Goal: Book appointment/travel/reservation

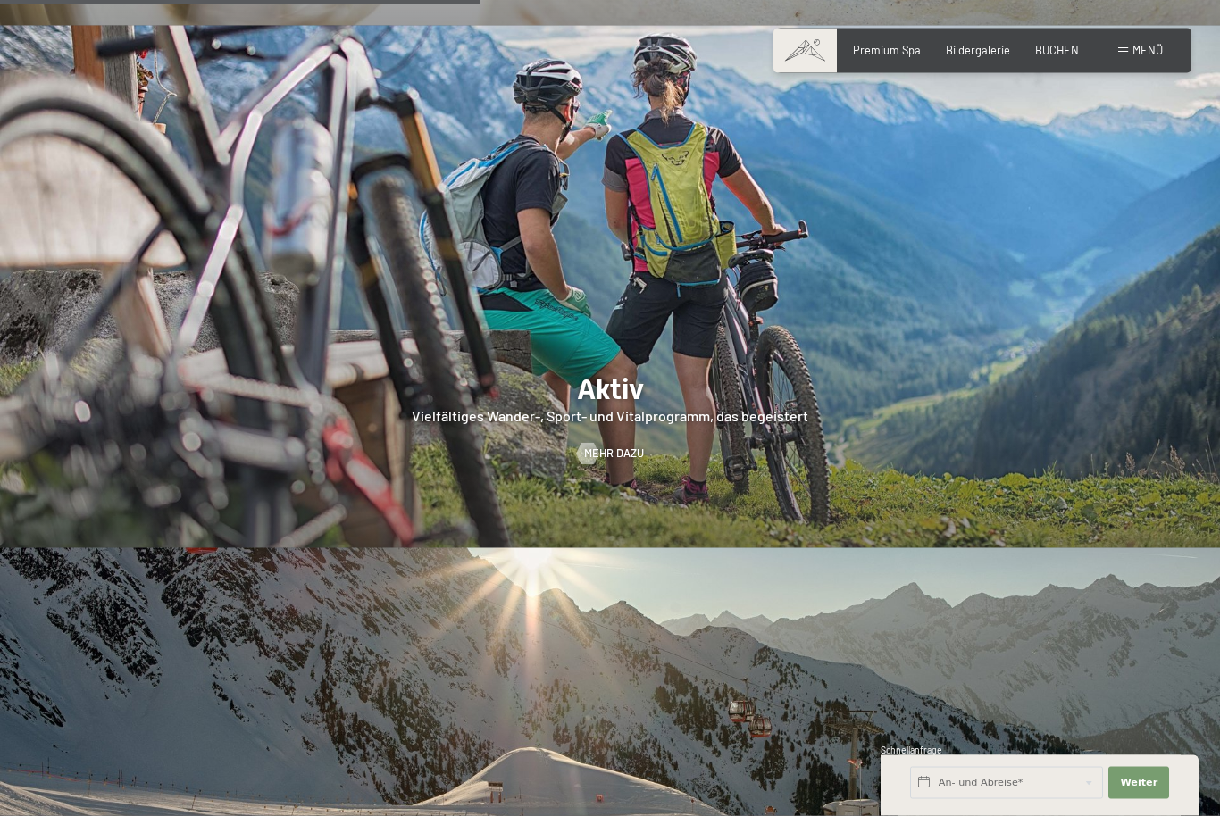
scroll to position [3123, 0]
click at [1005, 799] on input "text" at bounding box center [1006, 783] width 193 height 32
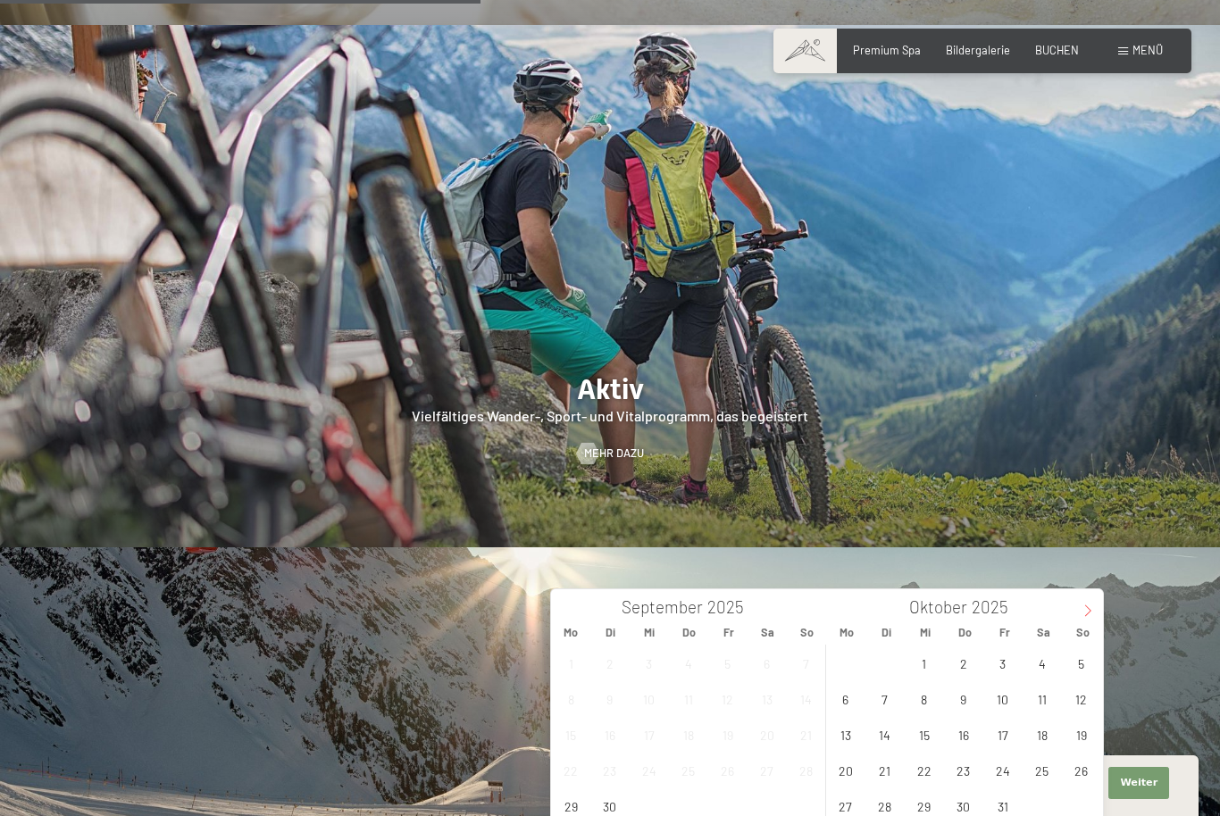
click at [1083, 606] on icon at bounding box center [1088, 611] width 13 height 13
click at [1084, 619] on span at bounding box center [1088, 604] width 30 height 30
click at [1075, 619] on span at bounding box center [1088, 604] width 30 height 30
type input "2026"
click at [1080, 618] on span at bounding box center [1088, 604] width 30 height 30
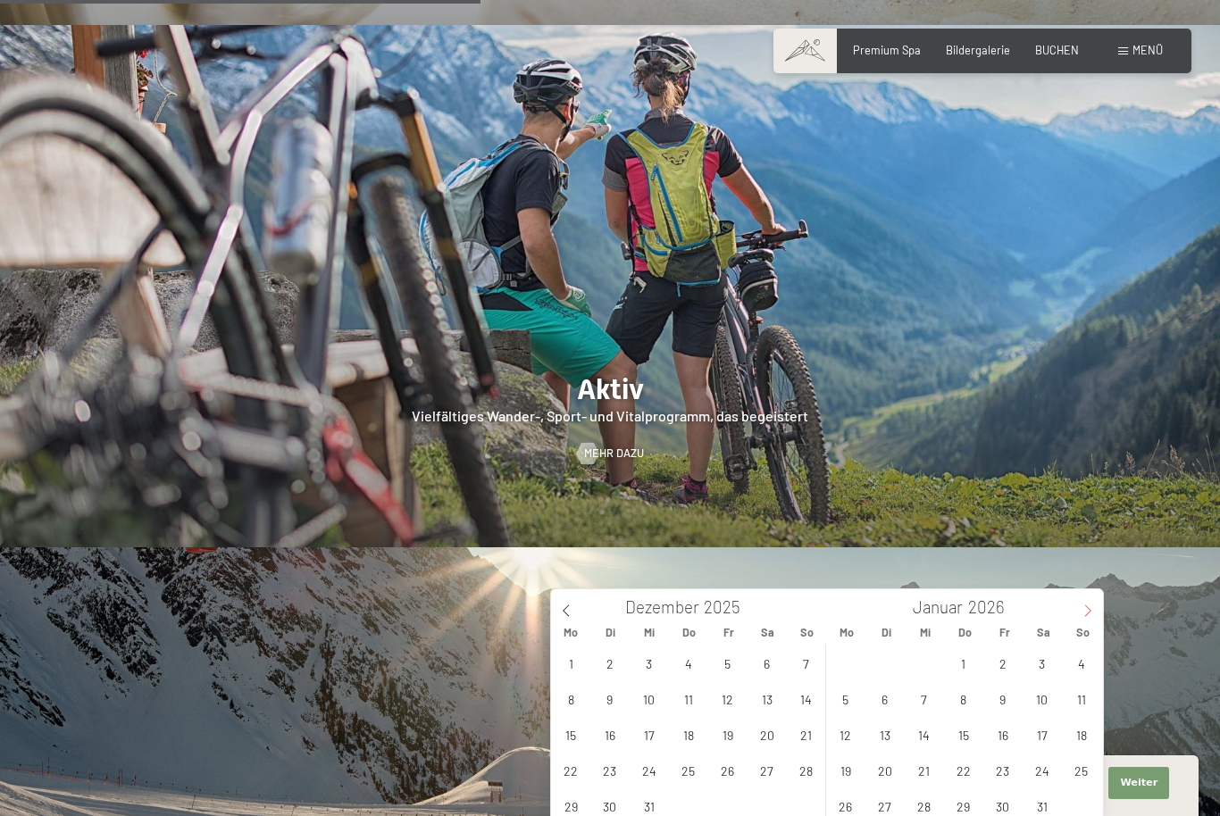
type input "2026"
click at [1038, 734] on span "14" at bounding box center [1041, 734] width 35 height 35
click at [1077, 739] on span "15" at bounding box center [1081, 734] width 35 height 35
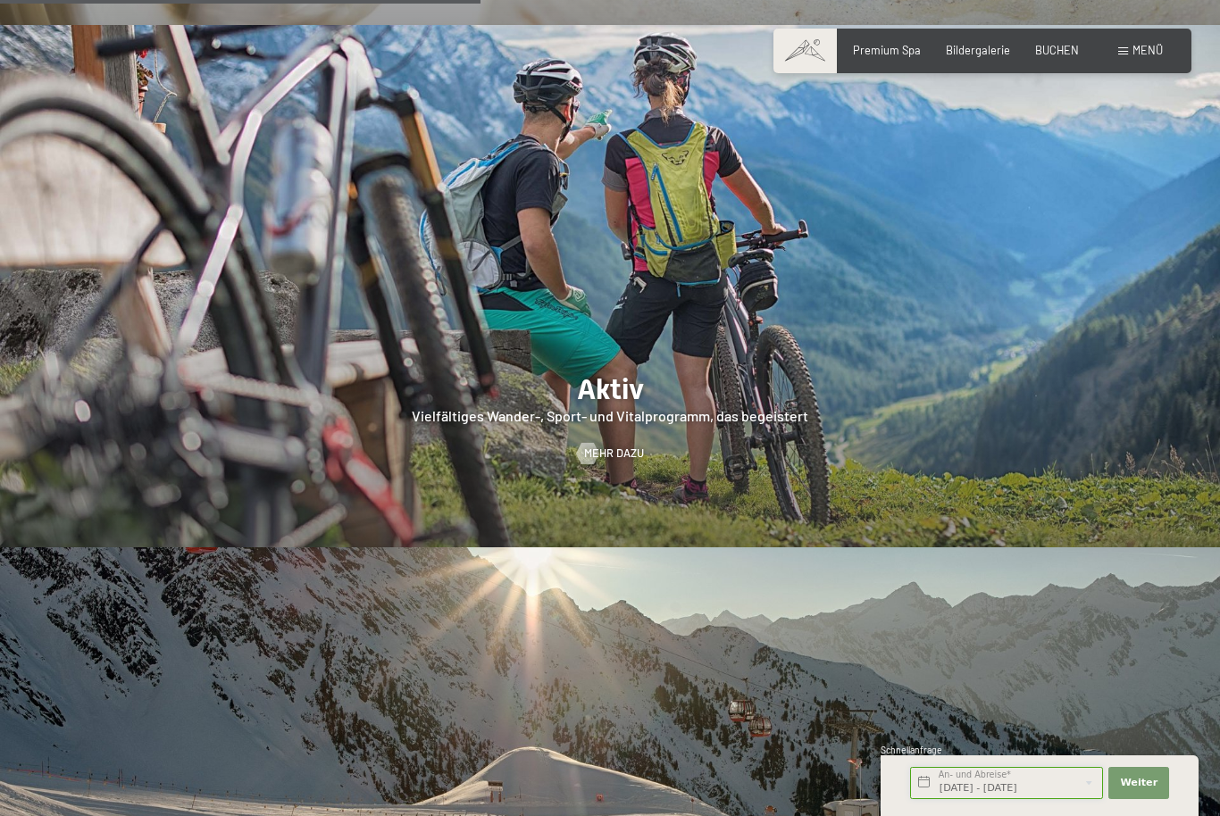
click at [1040, 799] on input "Sa. 14.02.2026 - So. 15.02.2026" at bounding box center [1006, 783] width 193 height 32
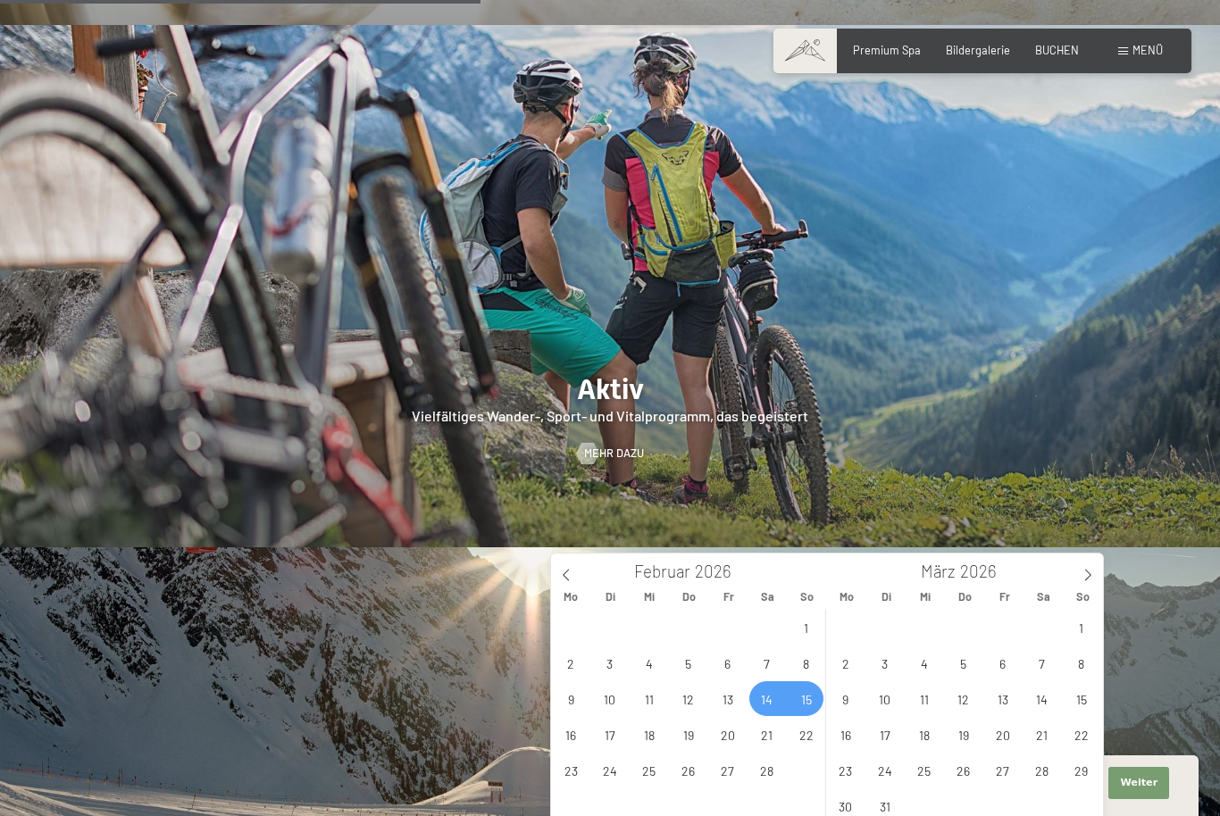
click at [775, 707] on span "14" at bounding box center [766, 698] width 35 height 35
click at [807, 706] on span "15" at bounding box center [806, 698] width 35 height 35
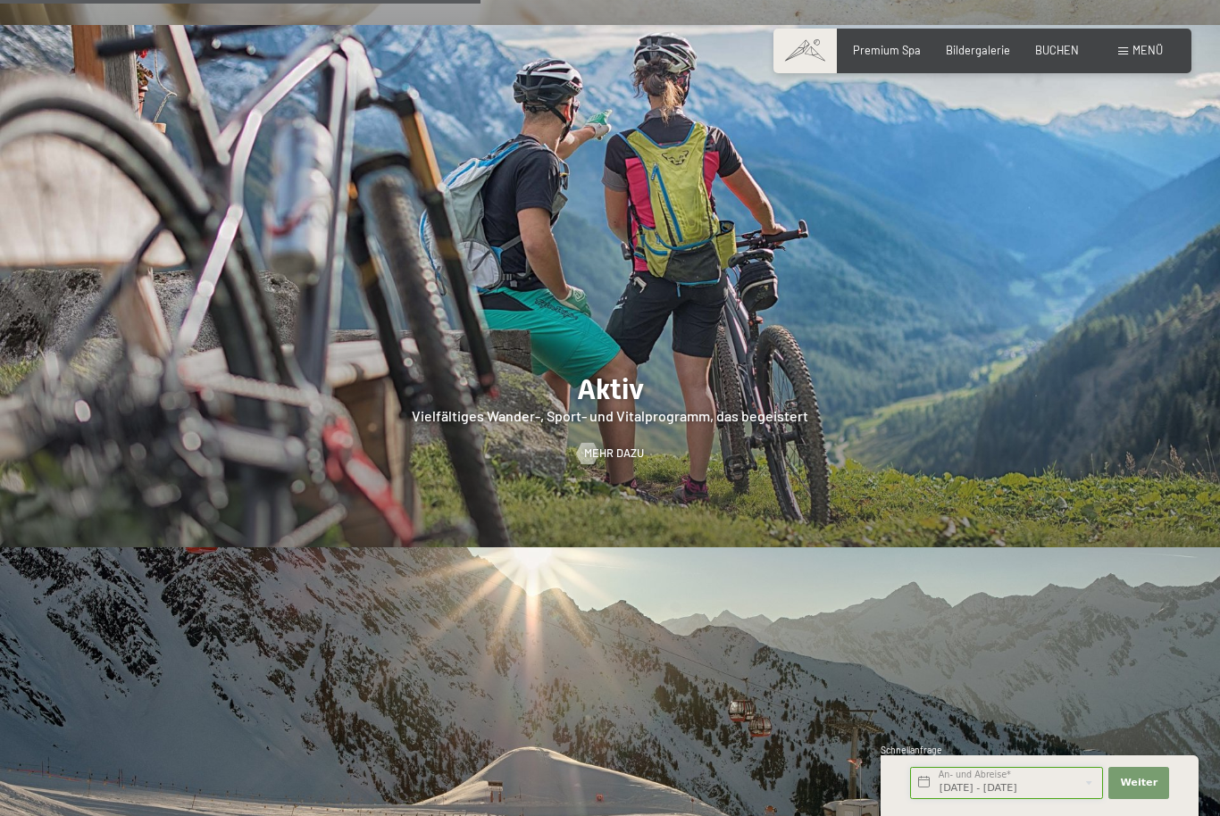
click at [975, 799] on input "Sa. 14.02.2026 - So. 15.02.2026" at bounding box center [1006, 783] width 193 height 32
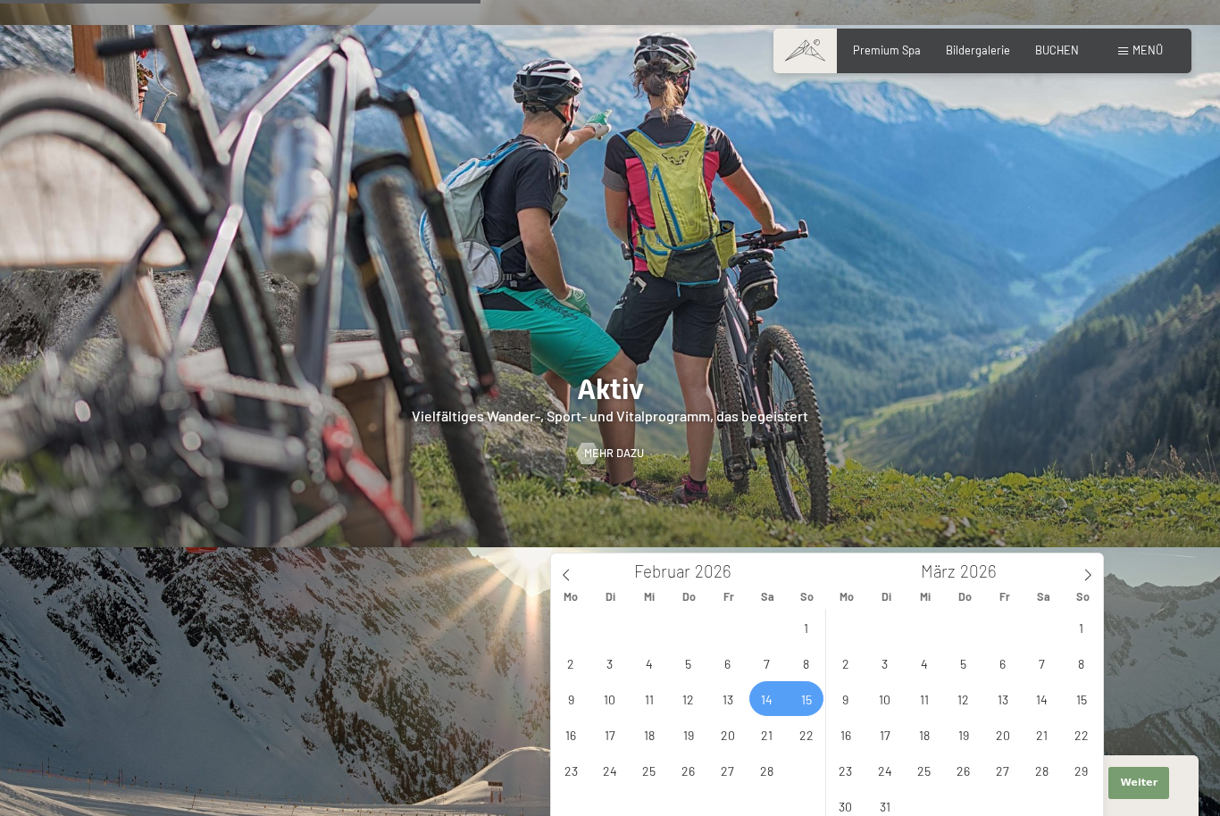
click at [799, 698] on span "15" at bounding box center [806, 698] width 35 height 35
click at [731, 739] on span "20" at bounding box center [727, 734] width 35 height 35
type input "So. 15.02.2026 - Fr. 20.02.2026"
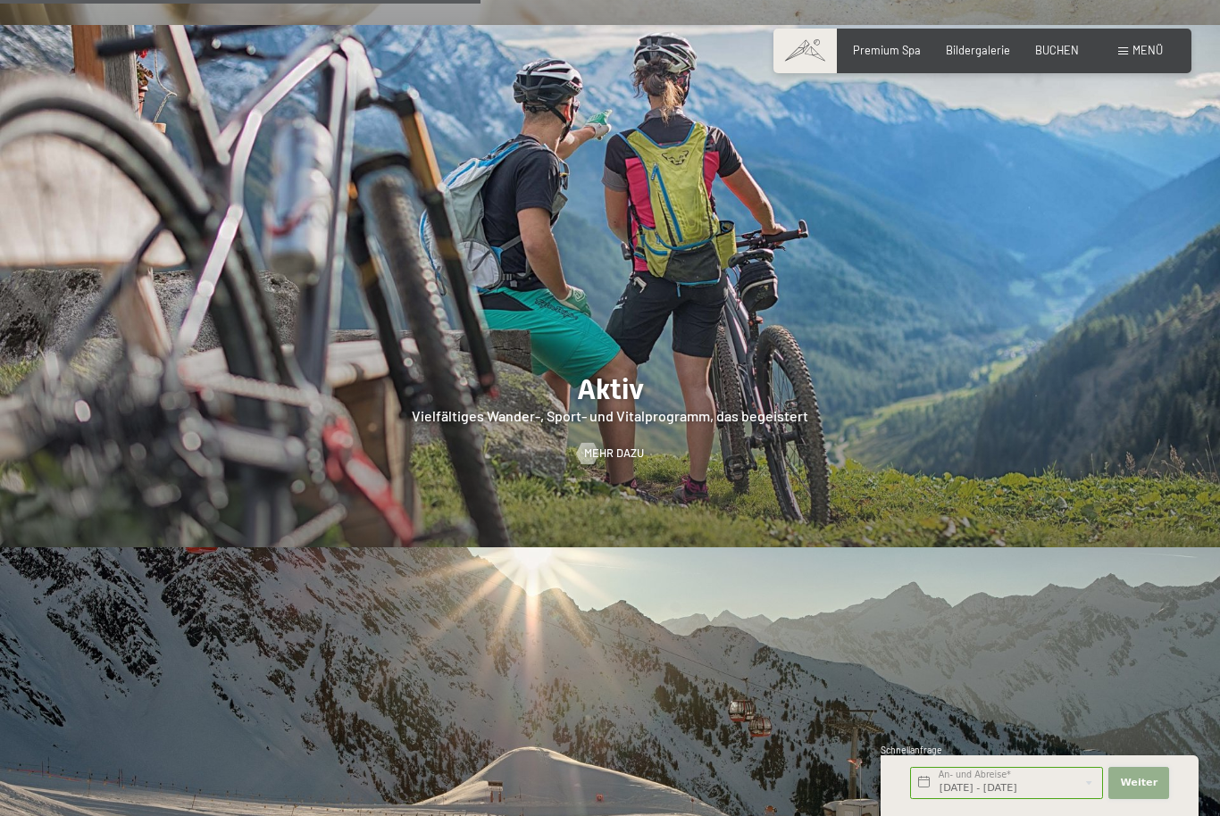
click at [1144, 790] on span "Weiter" at bounding box center [1139, 783] width 38 height 14
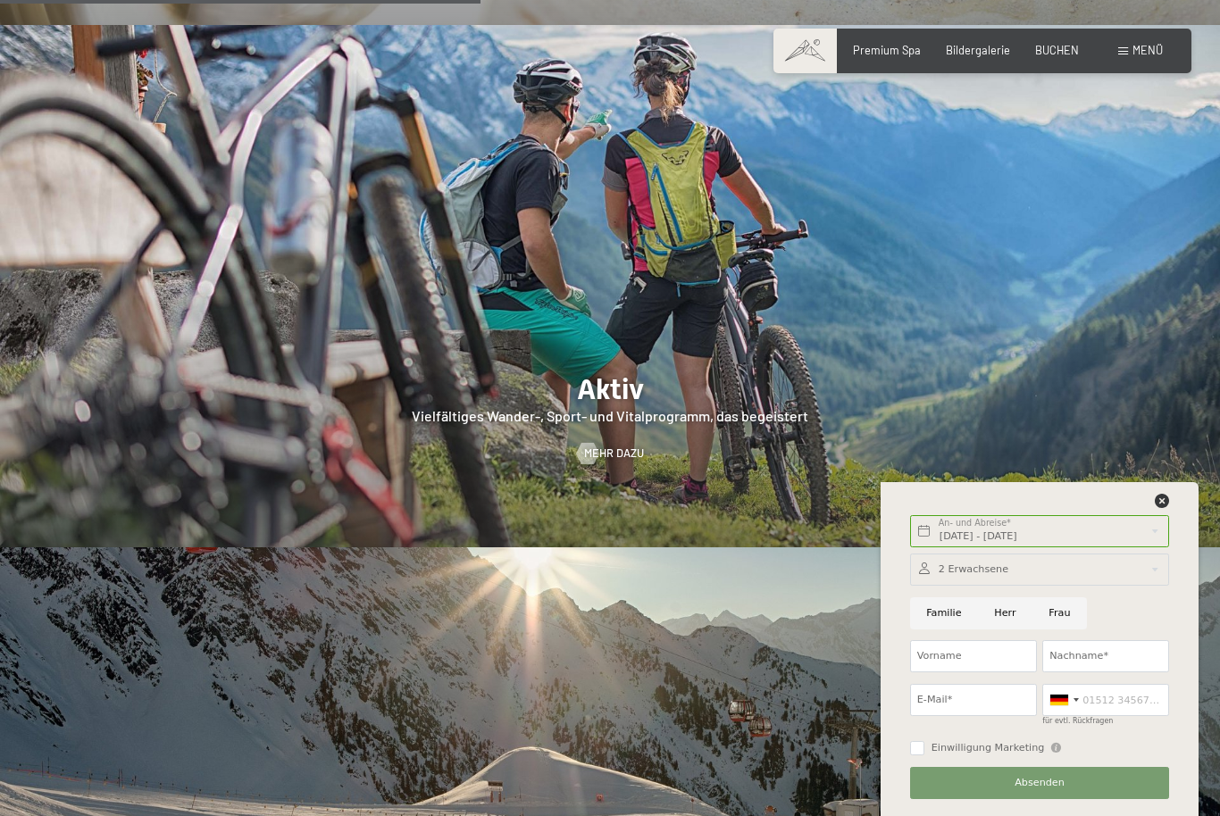
click at [1065, 630] on input "Frau" at bounding box center [1059, 614] width 54 height 32
radio input "true"
click at [973, 673] on input "Vorname" at bounding box center [973, 656] width 127 height 32
type input "Maja"
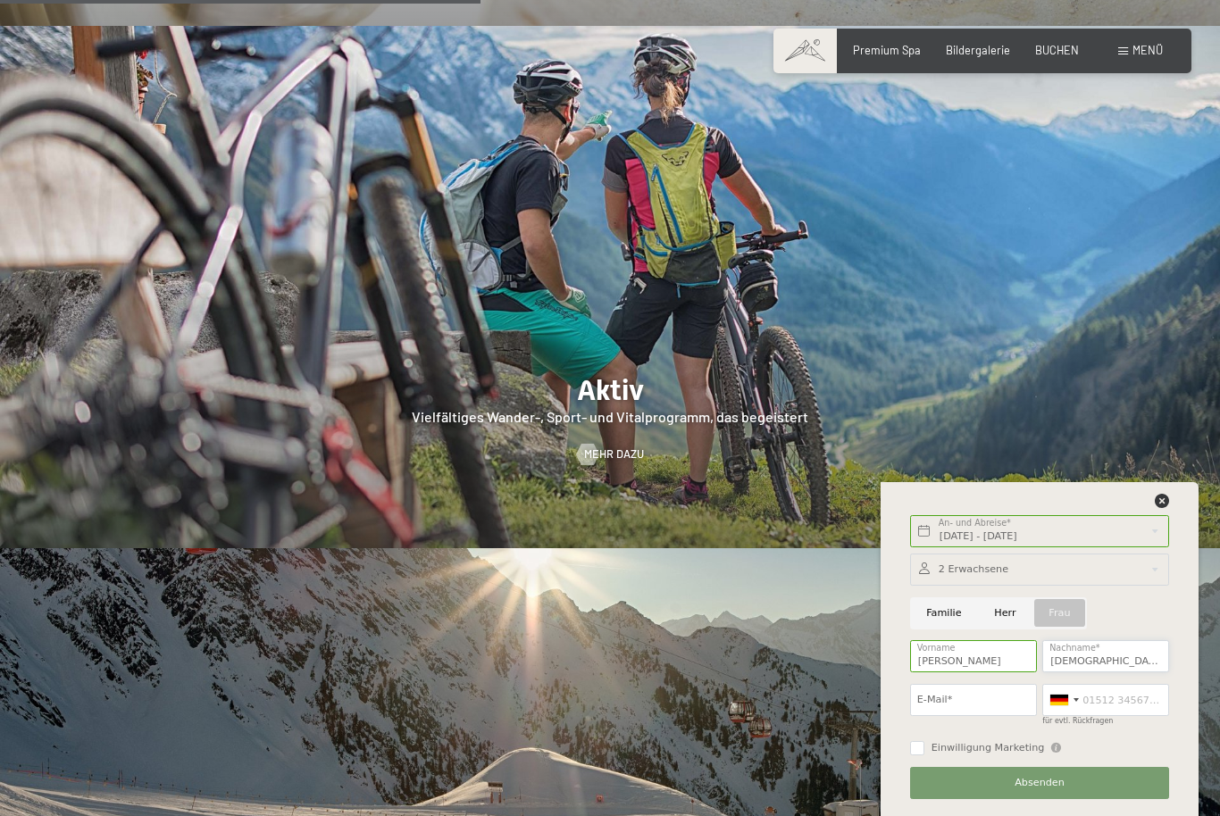
type input "Srbinoski"
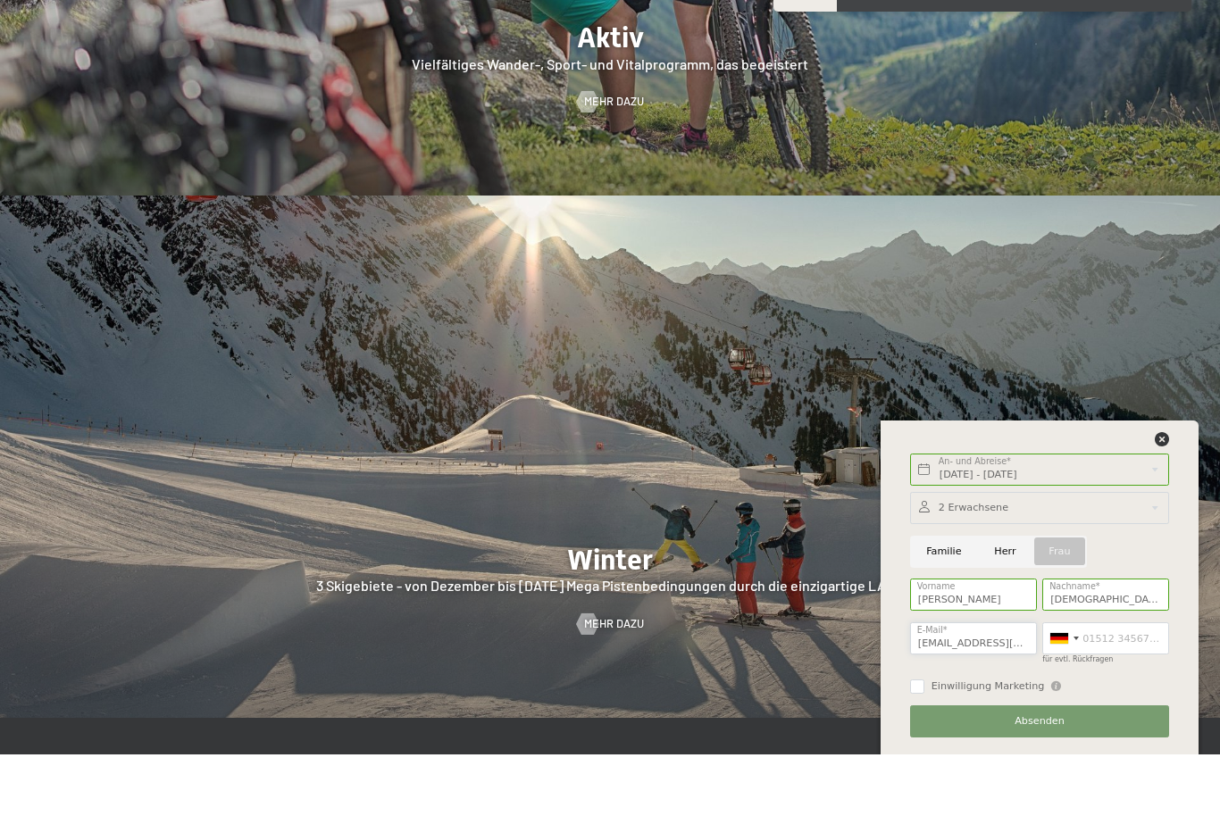
type input "majasrbinoski@gmail.com"
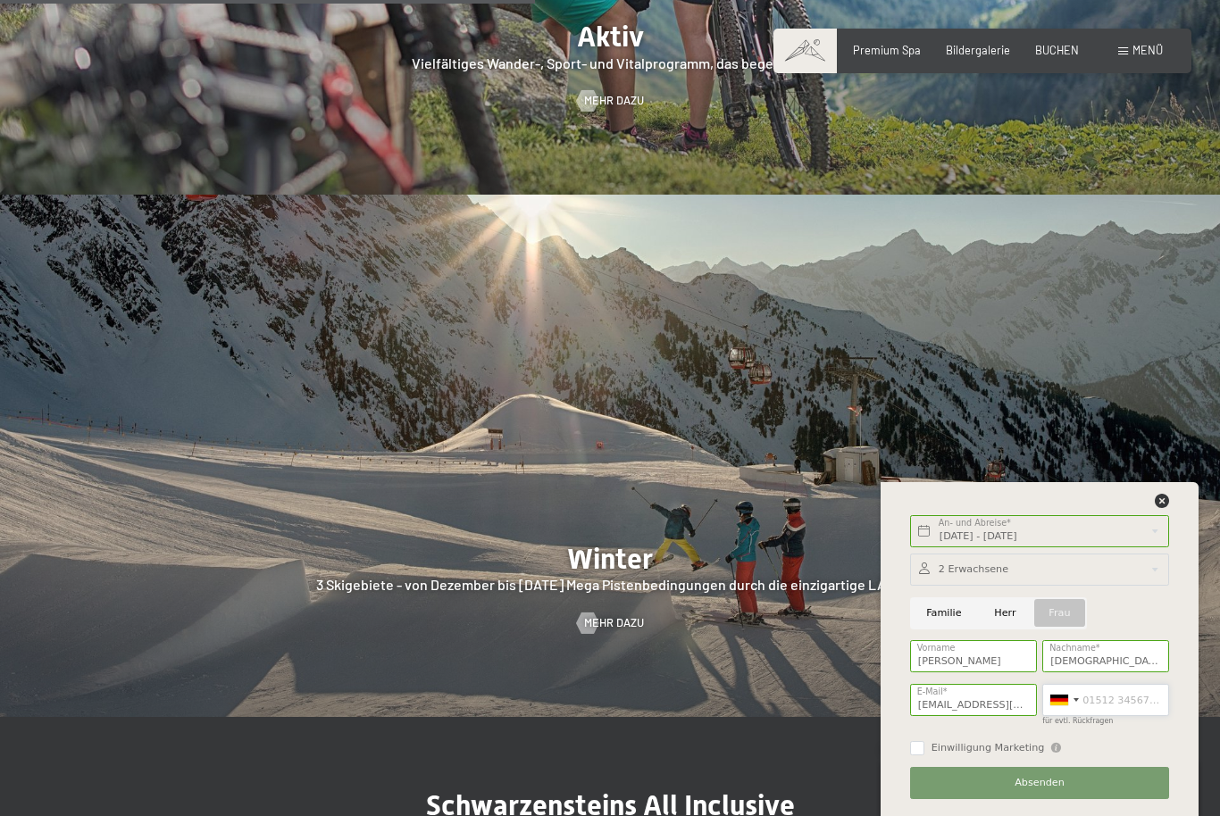
click at [1093, 716] on input "für evtl. Rückfragen" at bounding box center [1105, 700] width 127 height 32
click at [1071, 715] on div at bounding box center [1063, 700] width 41 height 30
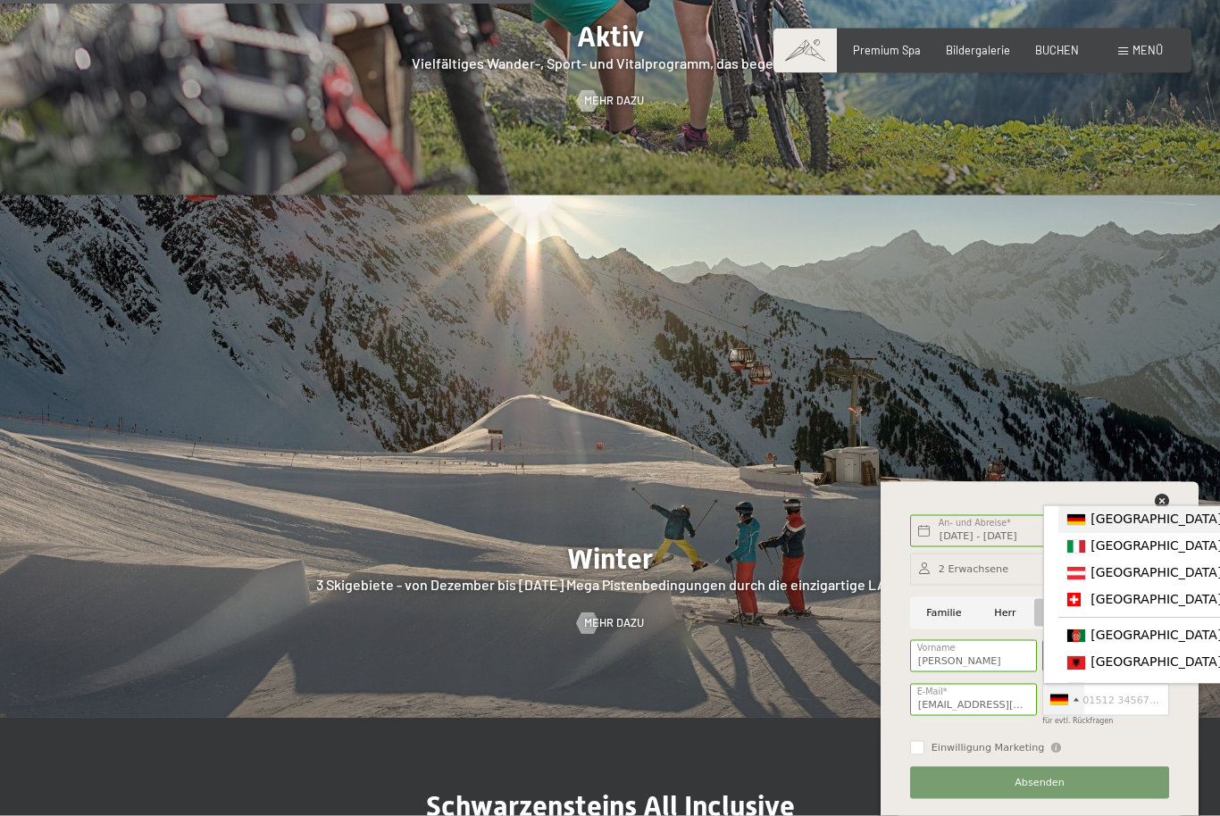
click at [1125, 606] on span "[GEOGRAPHIC_DATA] ([GEOGRAPHIC_DATA])" at bounding box center [1229, 599] width 277 height 14
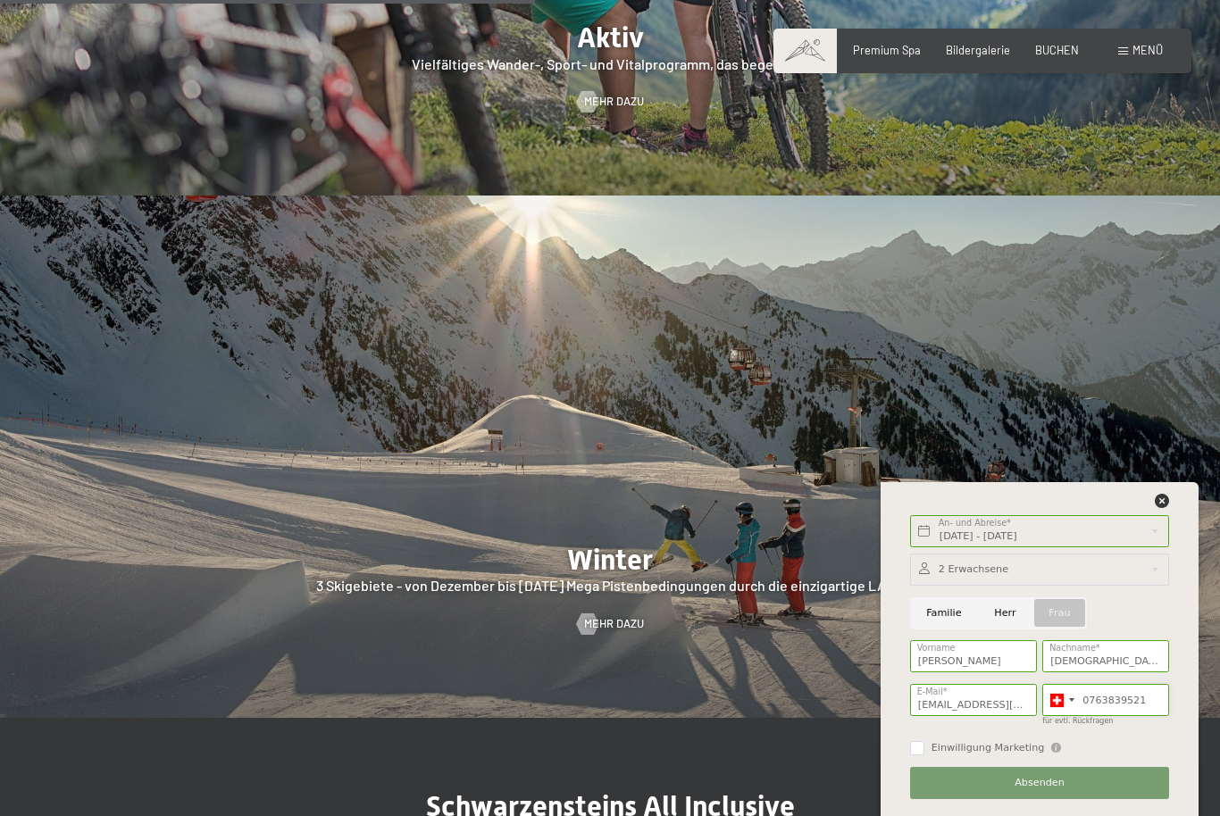
type input "0763839521"
click at [1067, 799] on button "Absenden" at bounding box center [1039, 783] width 259 height 32
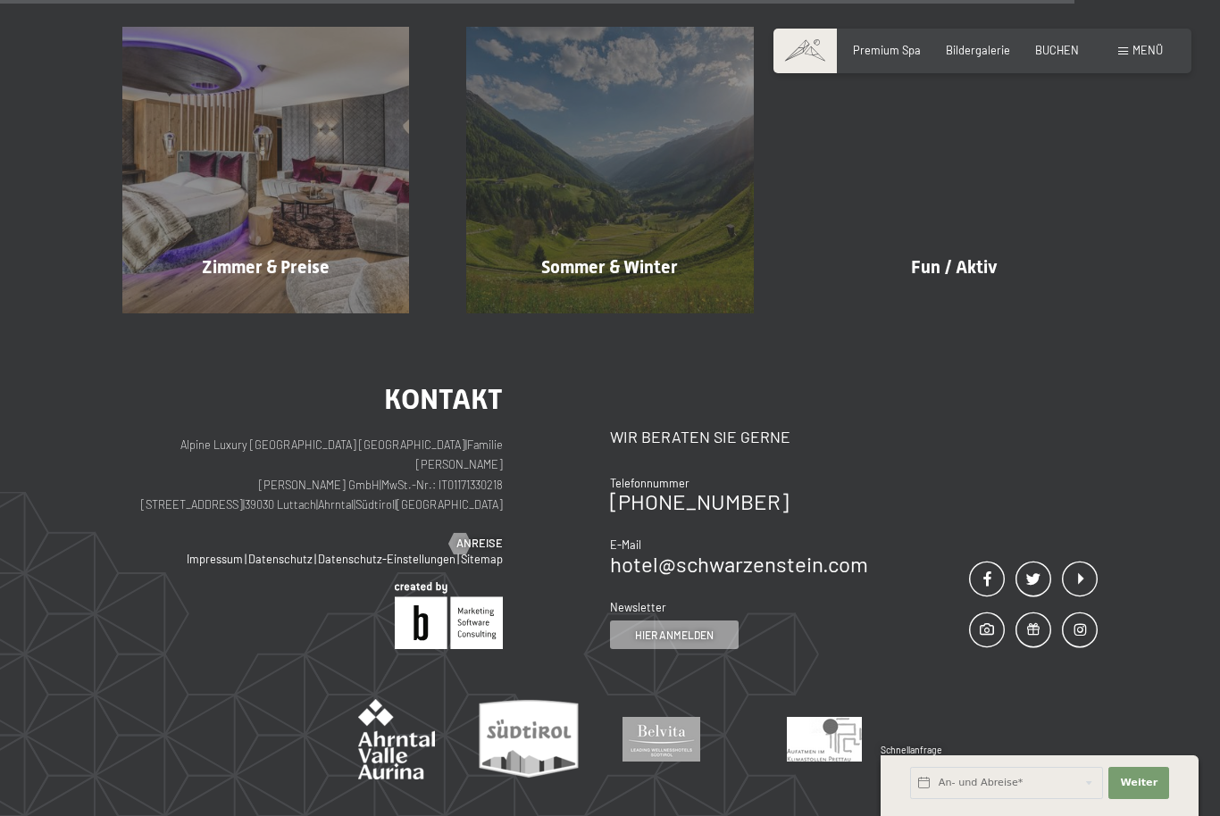
scroll to position [1204, 0]
